Goal: Navigation & Orientation: Find specific page/section

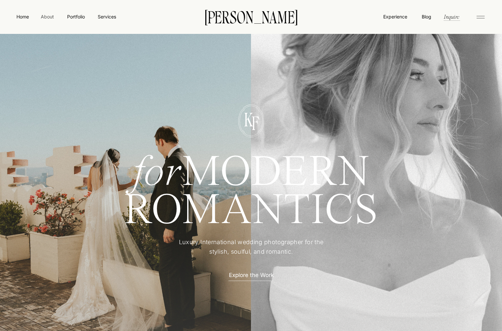
drag, startPoint x: 52, startPoint y: 20, endPoint x: 50, endPoint y: 17, distance: 4.3
click at [49, 17] on nav "About" at bounding box center [47, 16] width 15 height 7
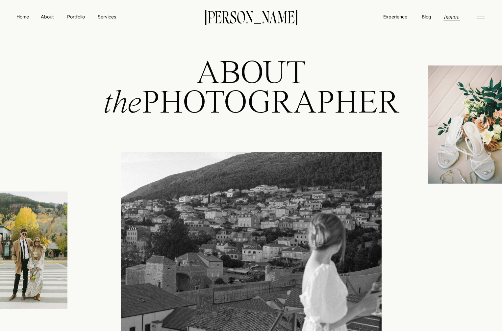
click at [477, 15] on icon at bounding box center [480, 17] width 13 height 11
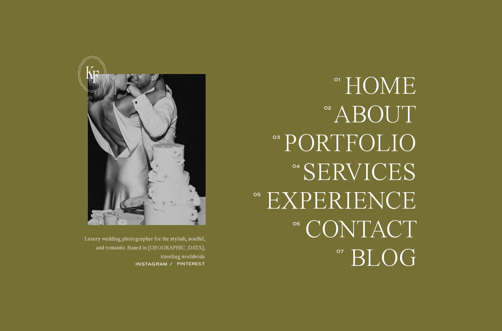
click at [488, 16] on icon at bounding box center [484, 18] width 11 height 17
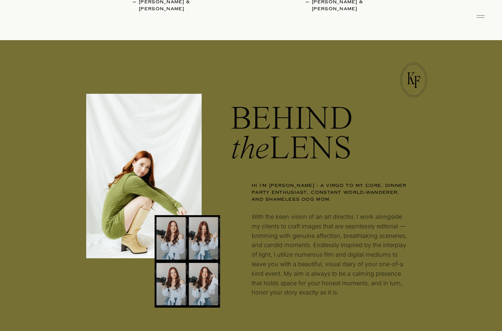
scroll to position [500, 0]
